Goal: Task Accomplishment & Management: Manage account settings

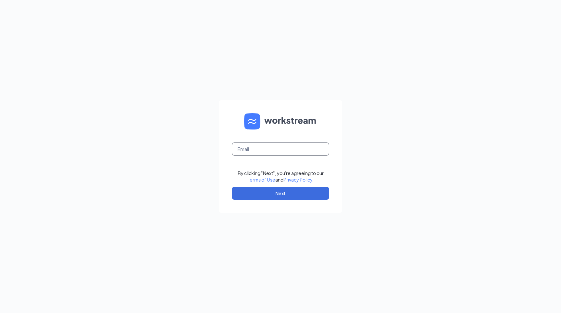
click at [277, 149] on input "text" at bounding box center [280, 148] width 97 height 13
type input "jonathan@cfathruway.com"
click at [286, 188] on button "Next" at bounding box center [280, 192] width 97 height 13
